Goal: Information Seeking & Learning: Learn about a topic

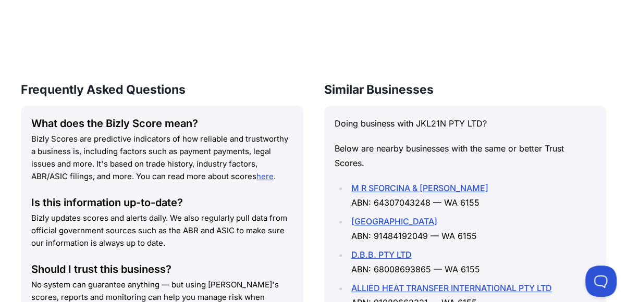
scroll to position [1305, 0]
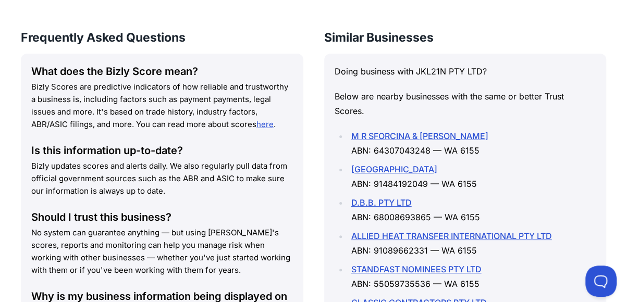
click at [400, 131] on link "M R SFORCINA & A L JOHNSON" at bounding box center [419, 136] width 137 height 10
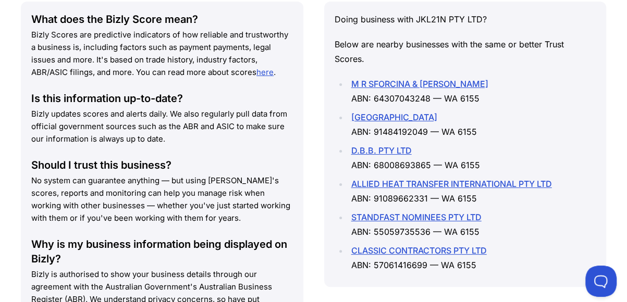
click at [405, 245] on link "CLASSIC CONTRACTORS PTY LTD" at bounding box center [418, 250] width 135 height 10
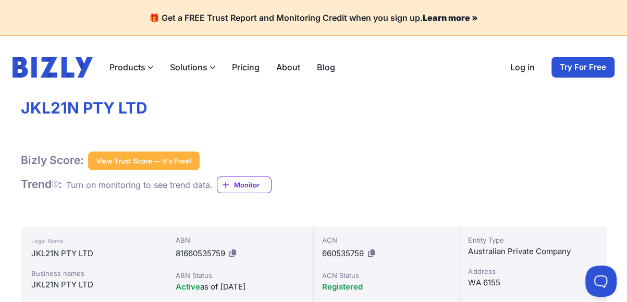
scroll to position [0, 0]
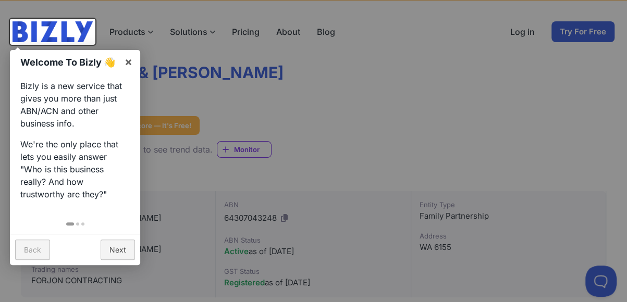
scroll to position [52, 0]
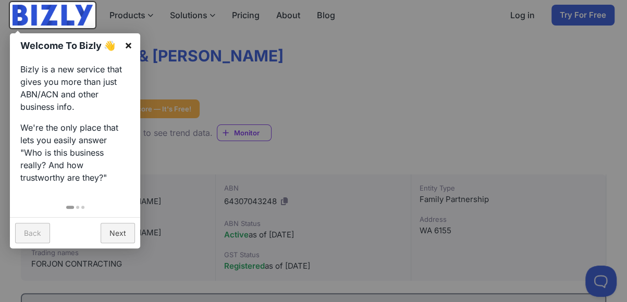
click at [126, 42] on link "×" at bounding box center [128, 44] width 23 height 23
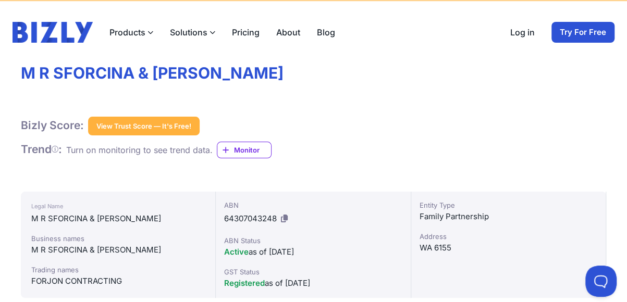
scroll to position [0, 0]
